Goal: Transaction & Acquisition: Purchase product/service

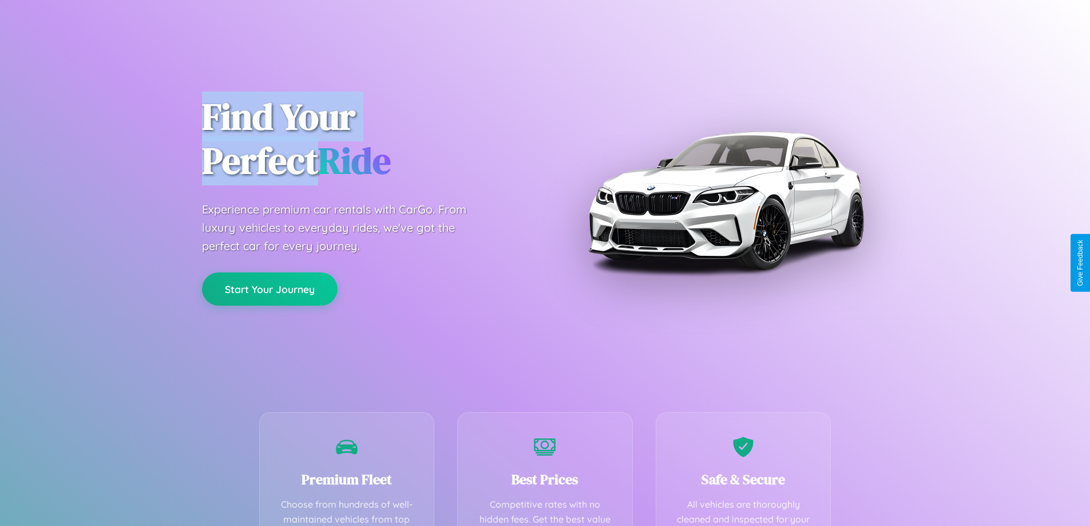
scroll to position [334, 0]
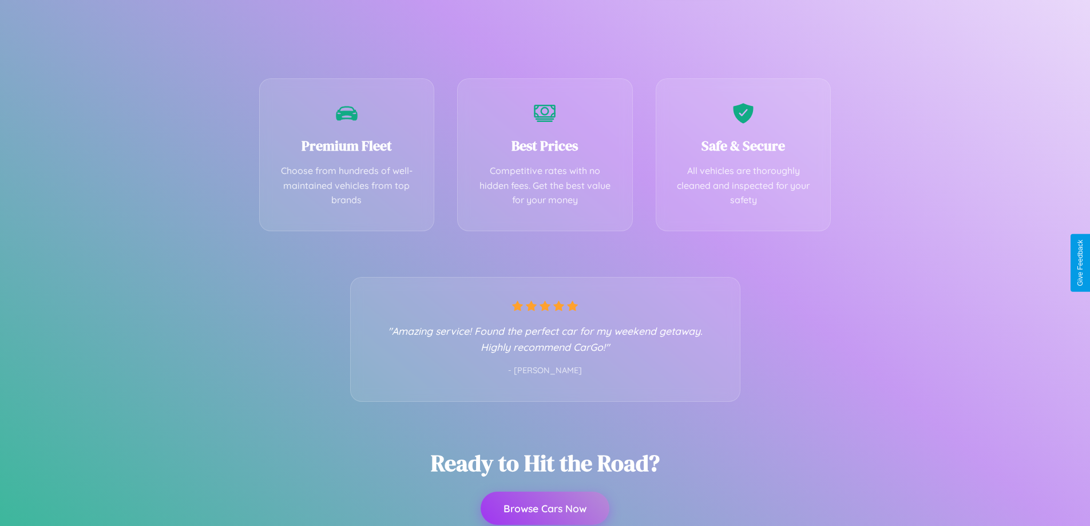
click at [545, 508] on button "Browse Cars Now" at bounding box center [545, 508] width 129 height 33
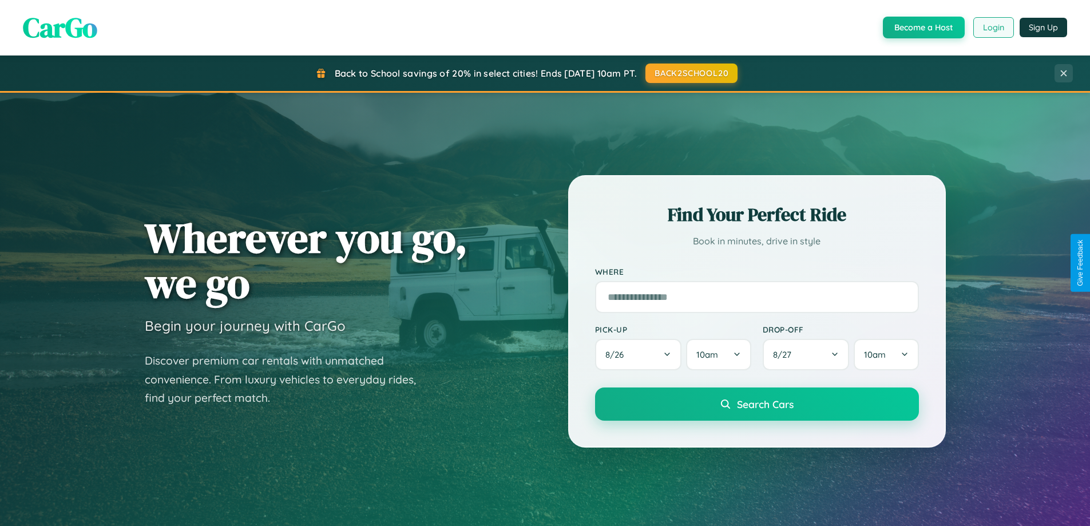
click at [993, 27] on button "Login" at bounding box center [994, 27] width 41 height 21
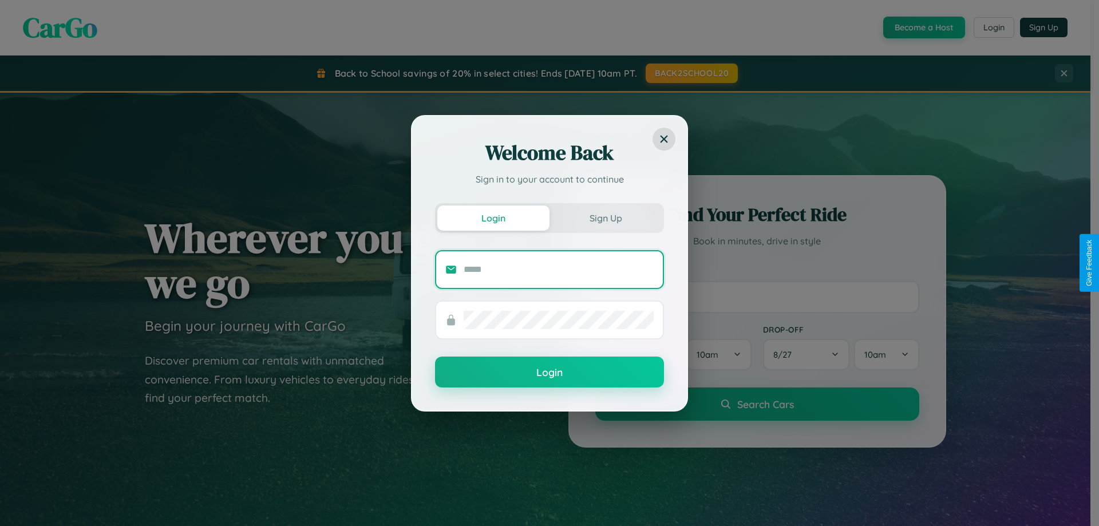
click at [559, 269] on input "text" at bounding box center [559, 269] width 190 height 18
type input "**********"
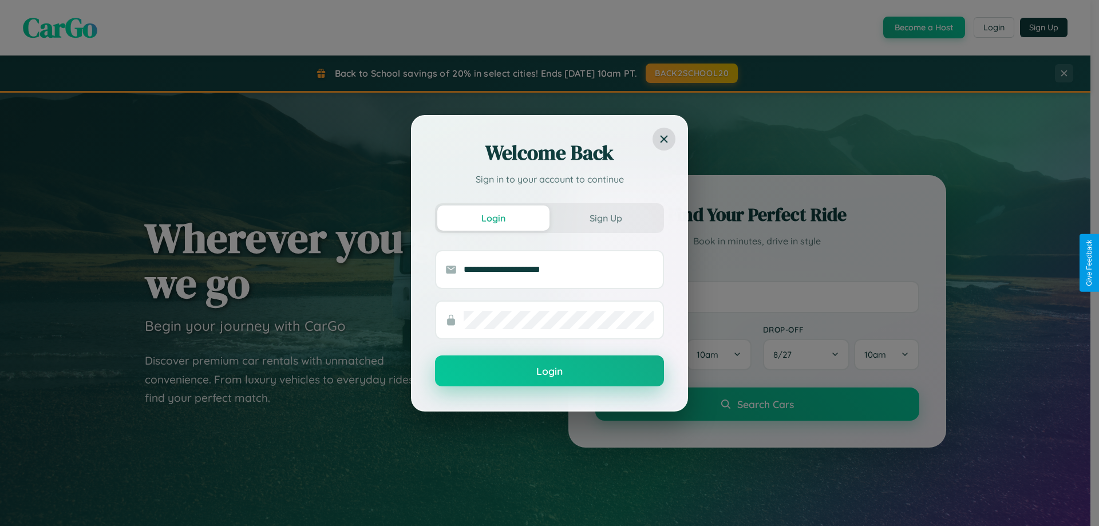
click at [549, 371] on button "Login" at bounding box center [549, 370] width 229 height 31
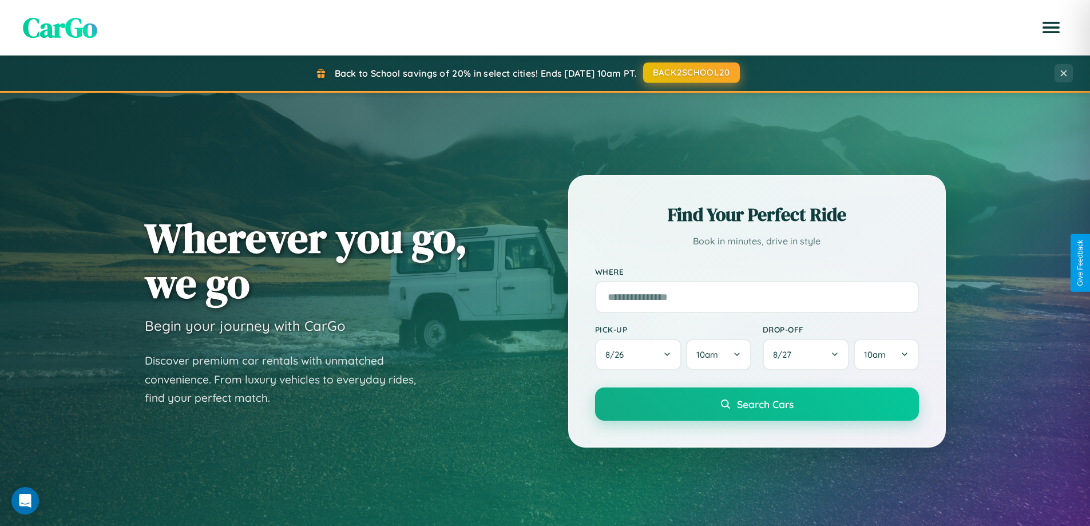
click at [691, 73] on button "BACK2SCHOOL20" at bounding box center [691, 72] width 97 height 21
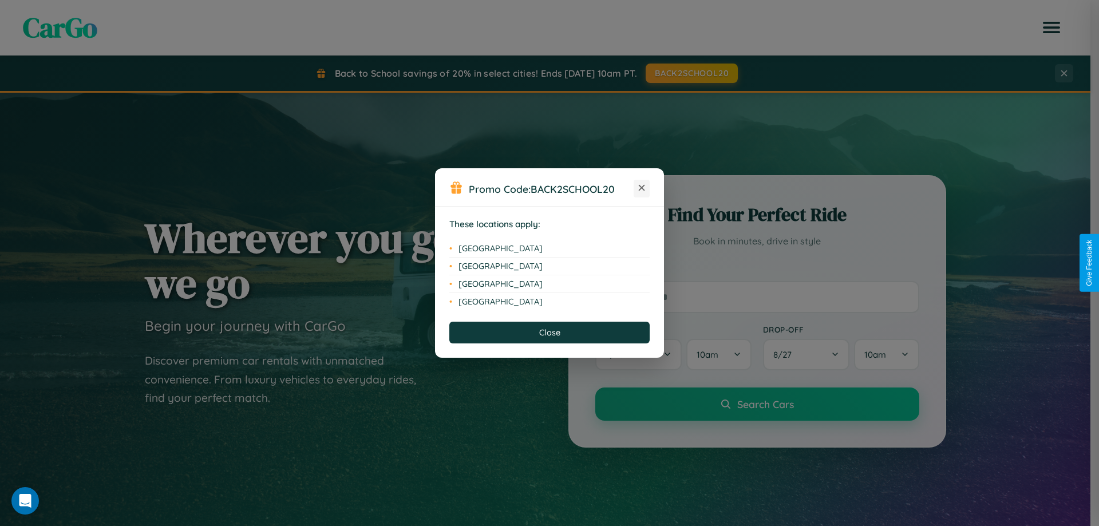
click at [642, 188] on icon at bounding box center [642, 188] width 6 height 6
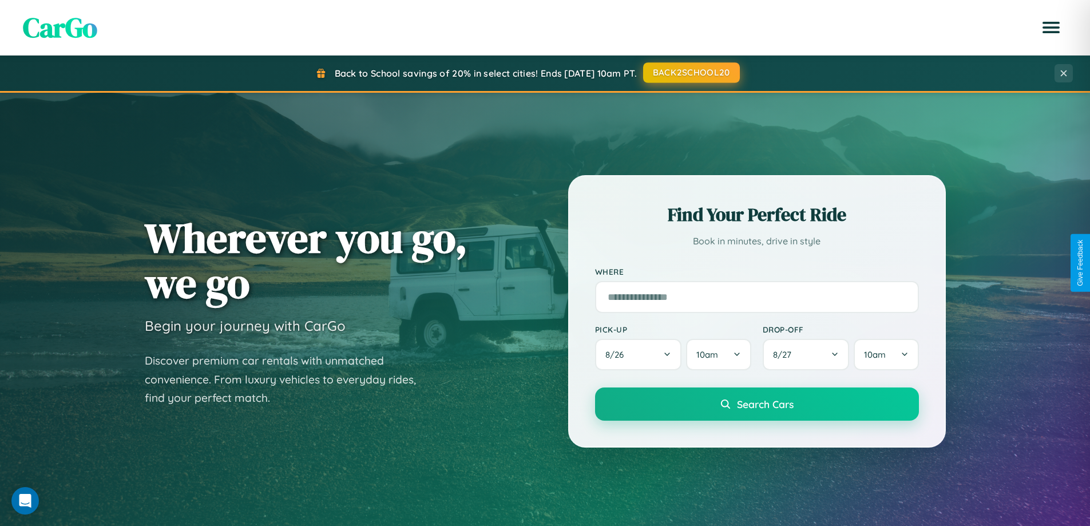
click at [691, 73] on button "BACK2SCHOOL20" at bounding box center [691, 72] width 97 height 21
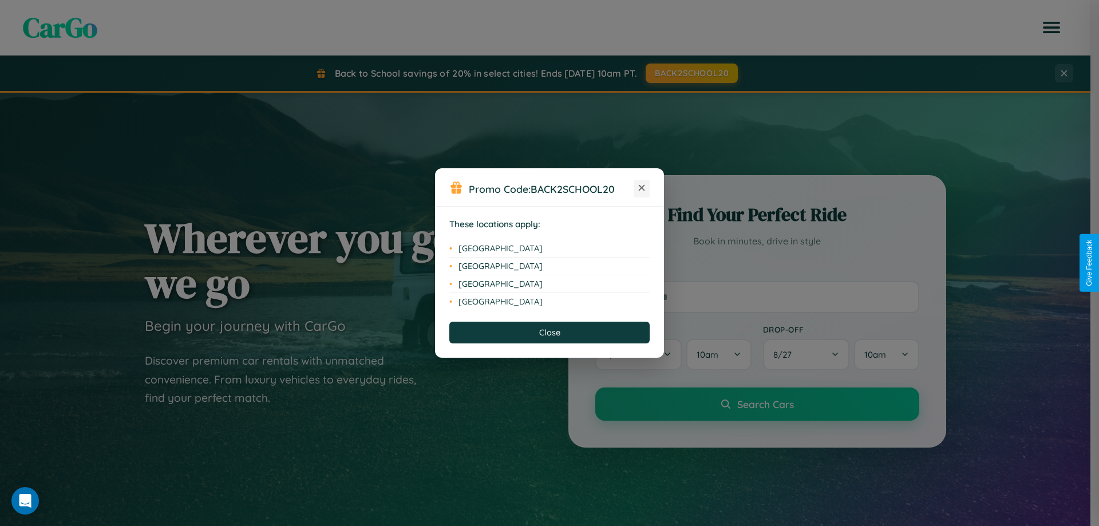
click at [642, 188] on icon at bounding box center [642, 188] width 6 height 6
